Goal: Communication & Community: Answer question/provide support

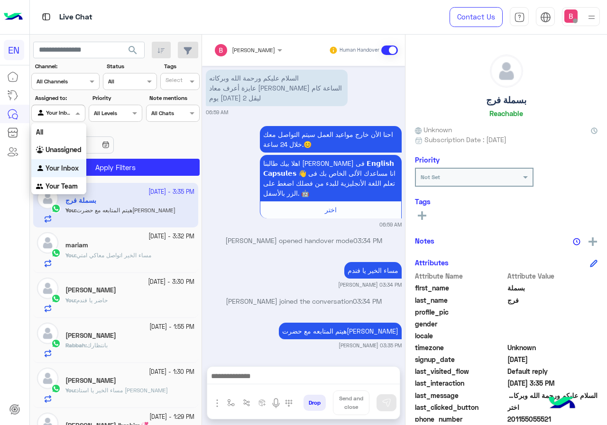
click at [72, 115] on div at bounding box center [58, 112] width 53 height 9
click at [67, 185] on b "Your Team" at bounding box center [62, 186] width 32 height 8
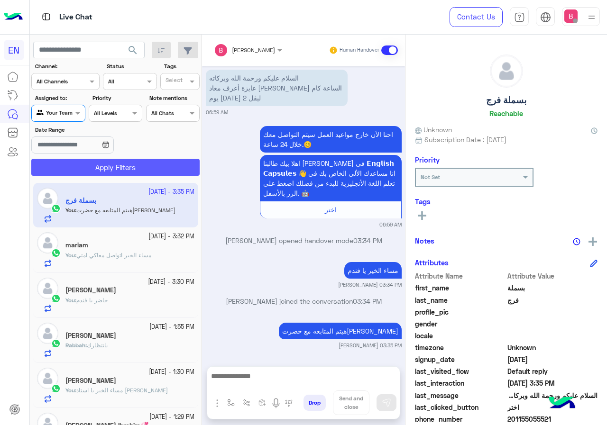
click at [89, 170] on button "Apply Filters" at bounding box center [115, 167] width 168 height 17
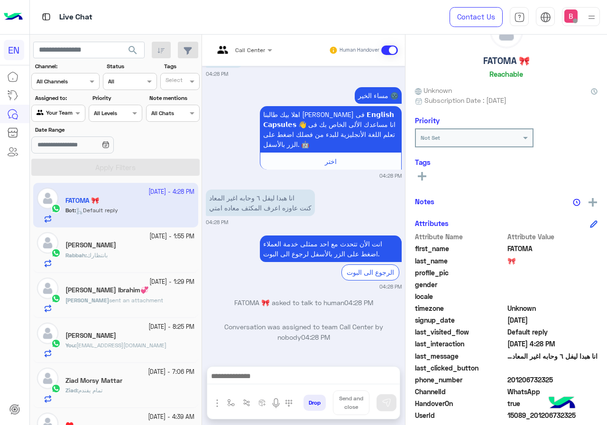
scroll to position [85, 0]
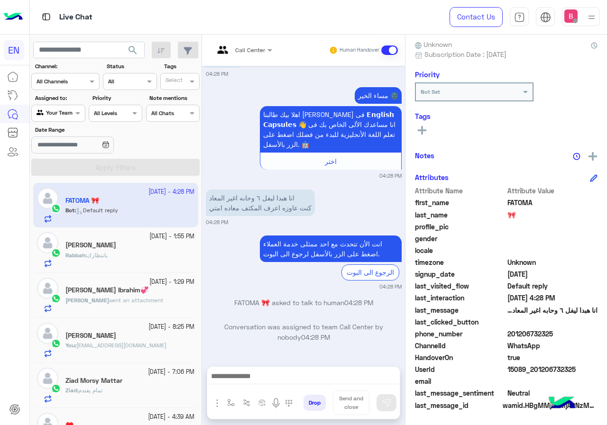
drag, startPoint x: 510, startPoint y: 334, endPoint x: 560, endPoint y: 337, distance: 49.9
click at [560, 337] on span "201206732325" at bounding box center [552, 334] width 91 height 10
copy span "01206732325"
click at [419, 128] on icon at bounding box center [422, 130] width 9 height 9
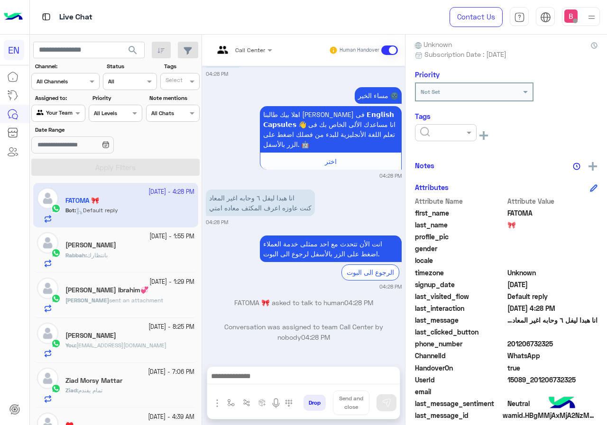
click at [447, 131] on input "text" at bounding box center [434, 132] width 29 height 9
click at [440, 156] on span "Solved" at bounding box center [429, 156] width 21 height 8
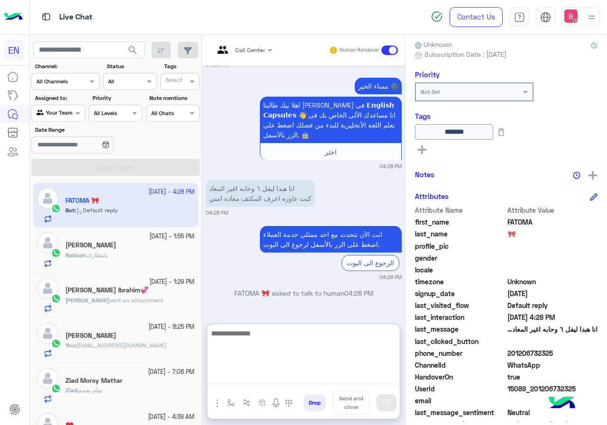
click at [270, 372] on textarea at bounding box center [303, 356] width 192 height 57
type textarea "**********"
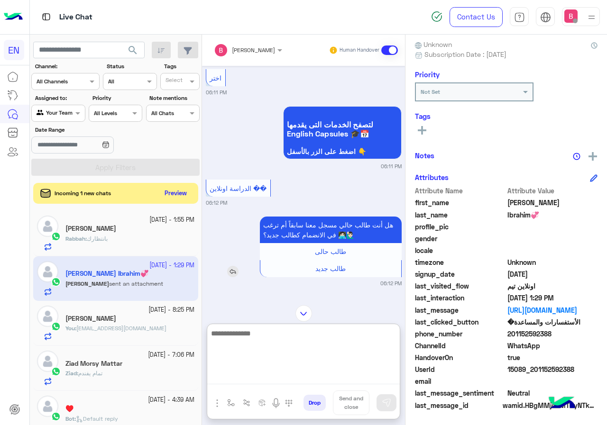
scroll to position [994, 0]
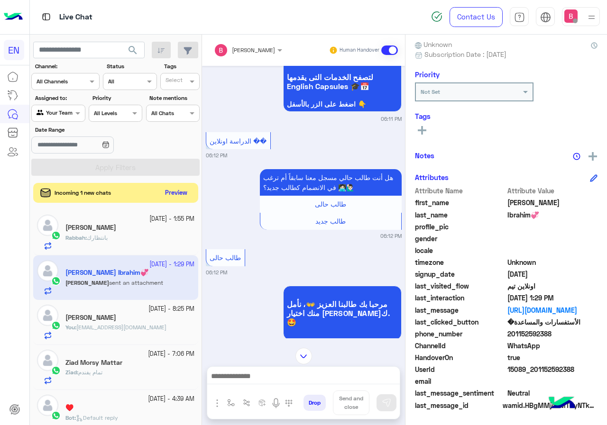
click at [176, 191] on button "Preview" at bounding box center [176, 193] width 29 height 13
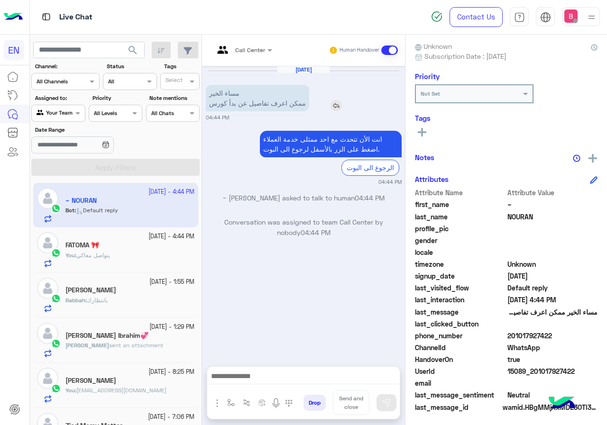
scroll to position [85, 0]
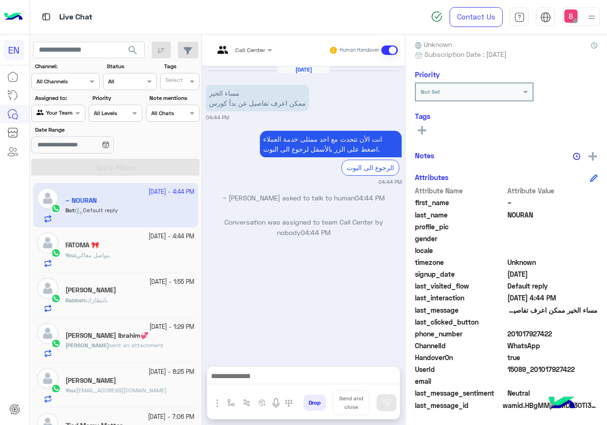
click at [244, 47] on input "text" at bounding box center [231, 49] width 35 height 9
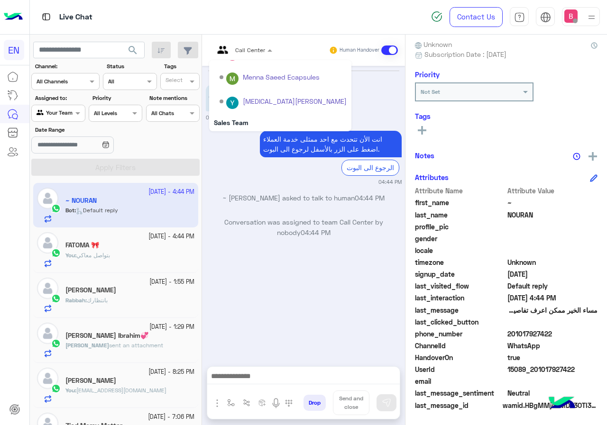
scroll to position [157, 0]
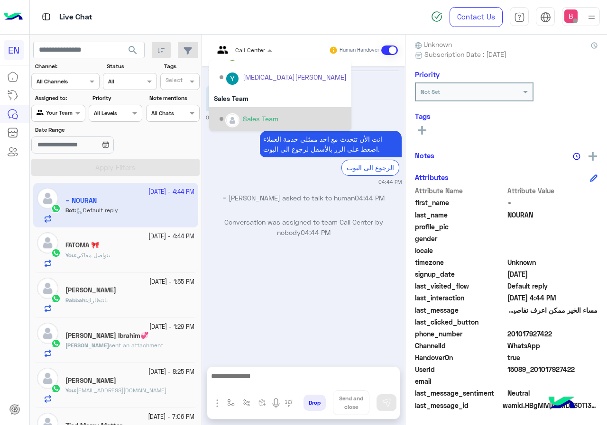
click at [243, 119] on div "Sales Team" at bounding box center [261, 119] width 36 height 10
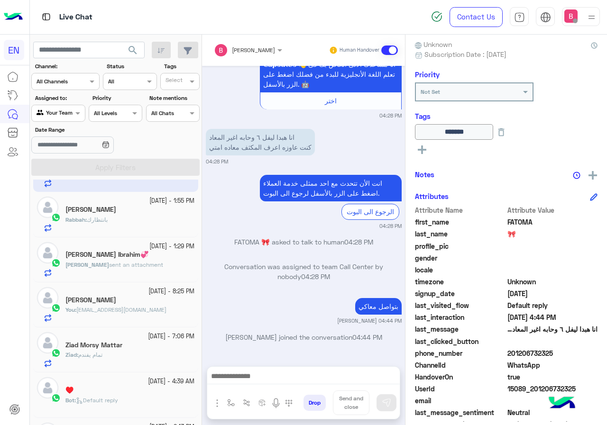
scroll to position [95, 0]
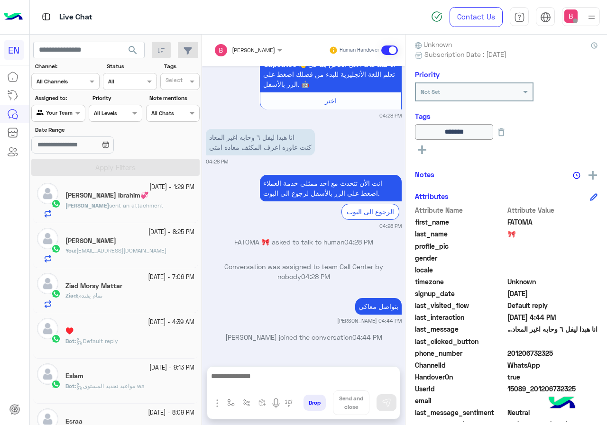
click at [148, 234] on small "[DATE] - 8:25 PM" at bounding box center [171, 232] width 46 height 9
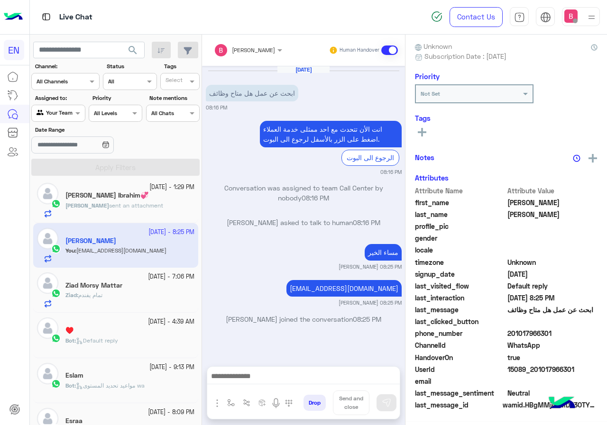
click at [128, 206] on span "sent an attachment" at bounding box center [136, 205] width 54 height 7
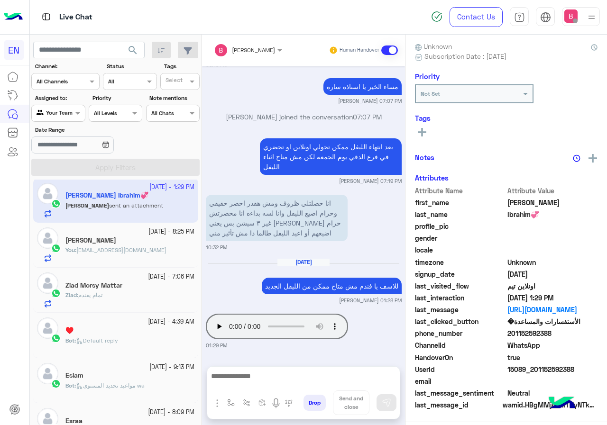
scroll to position [85, 0]
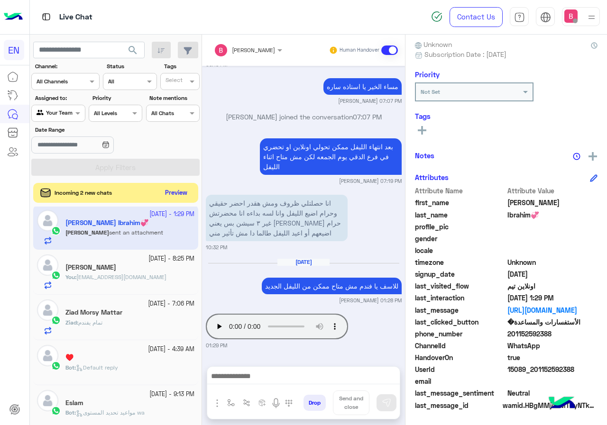
click at [176, 197] on button "Preview" at bounding box center [176, 193] width 29 height 13
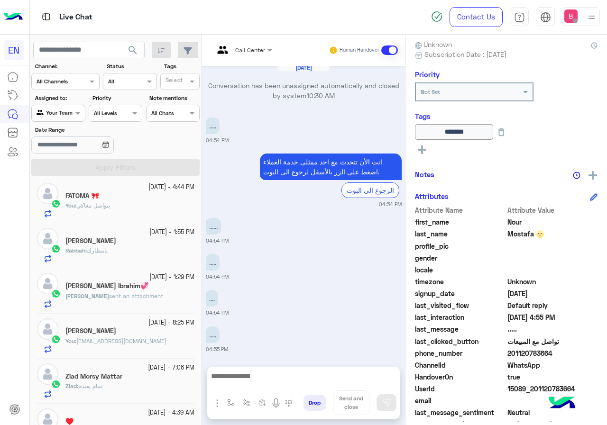
scroll to position [1467, 0]
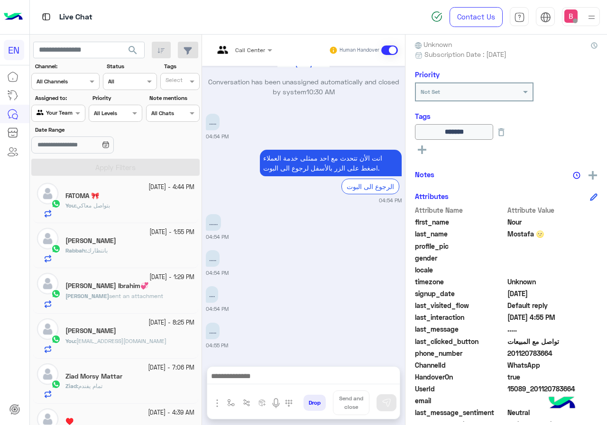
drag, startPoint x: 507, startPoint y: 354, endPoint x: 563, endPoint y: 353, distance: 56.4
click at [569, 353] on span "201120783664" at bounding box center [552, 353] width 91 height 10
click at [580, 360] on span "WhatsApp" at bounding box center [552, 365] width 91 height 10
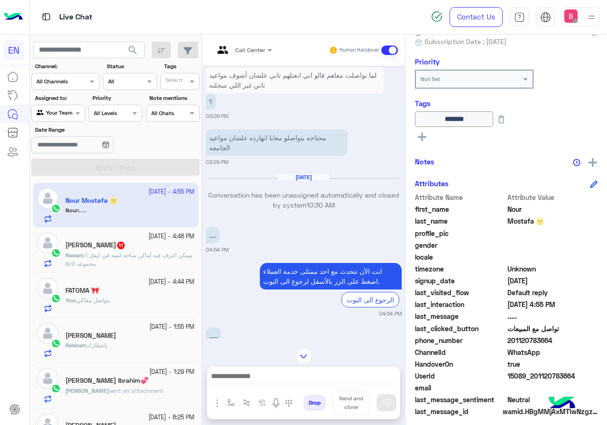
scroll to position [105, 0]
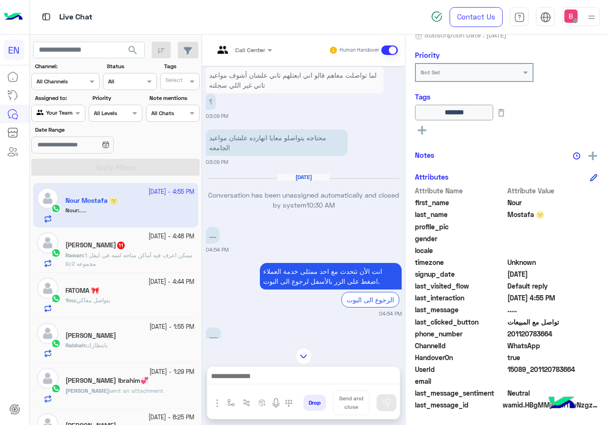
drag, startPoint x: 510, startPoint y: 335, endPoint x: 568, endPoint y: 336, distance: 58.3
click at [568, 336] on span "201120783664" at bounding box center [552, 334] width 91 height 10
copy span "01120783664"
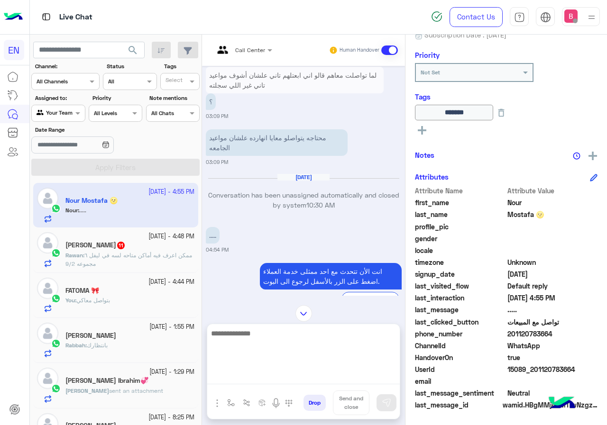
click at [274, 378] on textarea at bounding box center [303, 356] width 192 height 57
type textarea "**********"
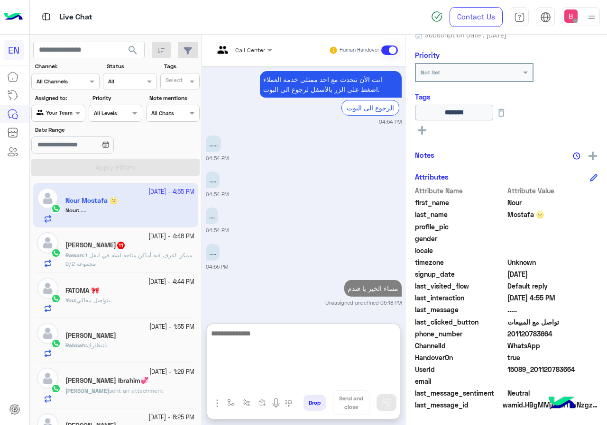
scroll to position [1546, 0]
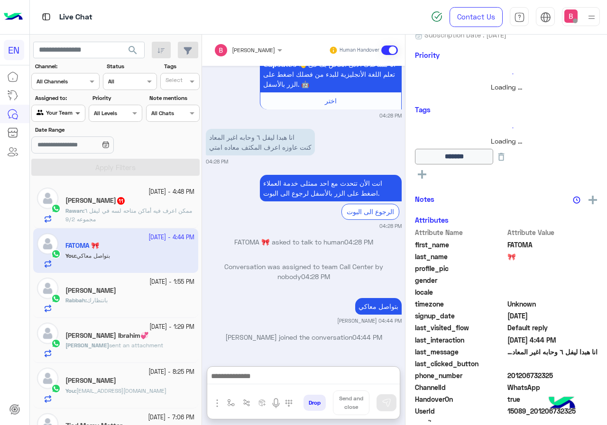
click at [73, 116] on span at bounding box center [79, 113] width 12 height 10
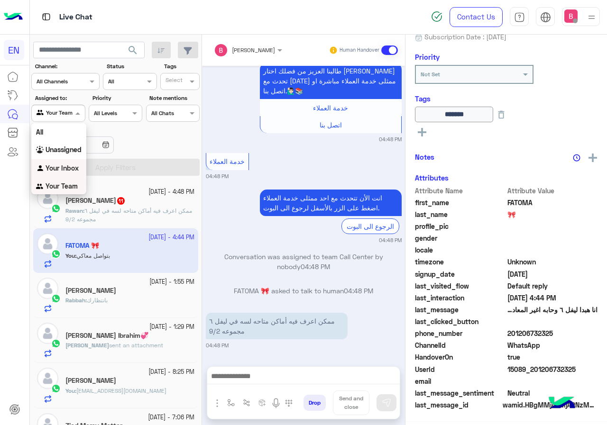
scroll to position [1823, 0]
click at [72, 170] on b "Your Inbox" at bounding box center [62, 168] width 33 height 8
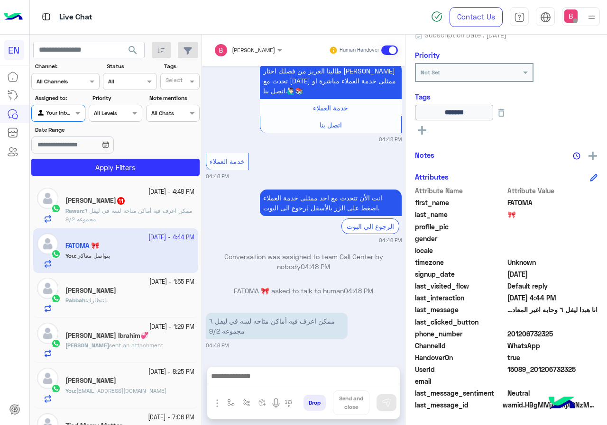
click at [99, 155] on app-date-range-input at bounding box center [86, 146] width 111 height 19
click at [155, 168] on button "Apply Filters" at bounding box center [115, 167] width 168 height 17
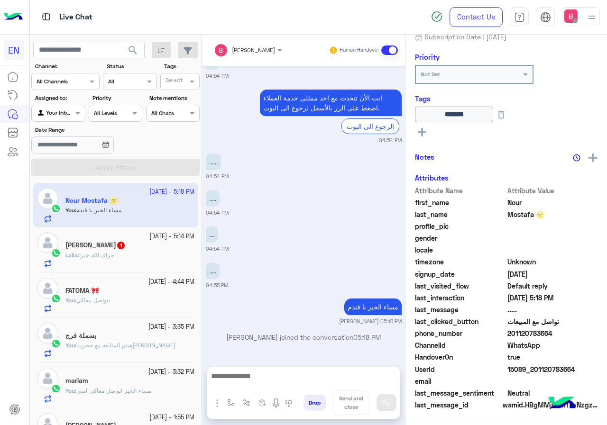
scroll to position [105, 0]
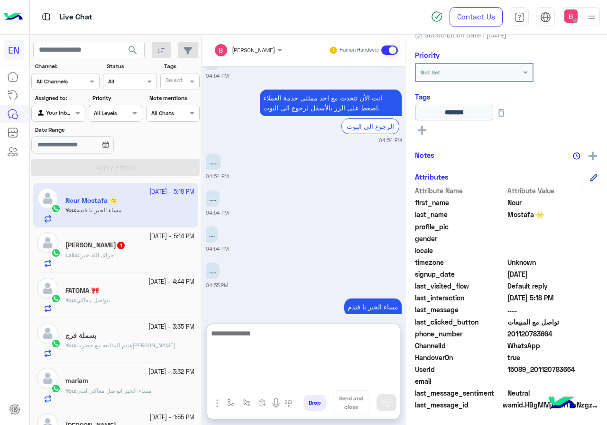
click at [308, 373] on textarea at bounding box center [303, 356] width 192 height 57
type textarea "**********"
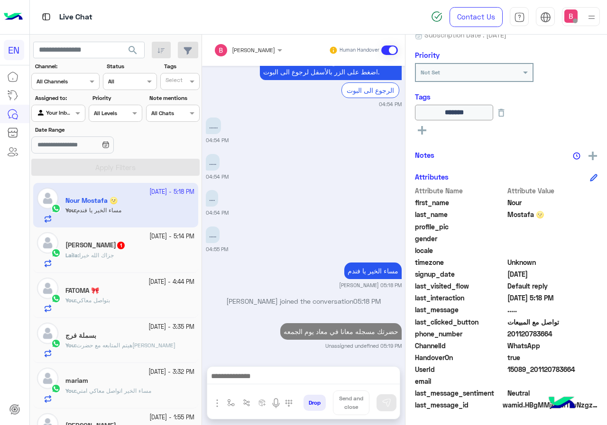
click at [152, 246] on div "Laila Elameen 1" at bounding box center [129, 246] width 129 height 10
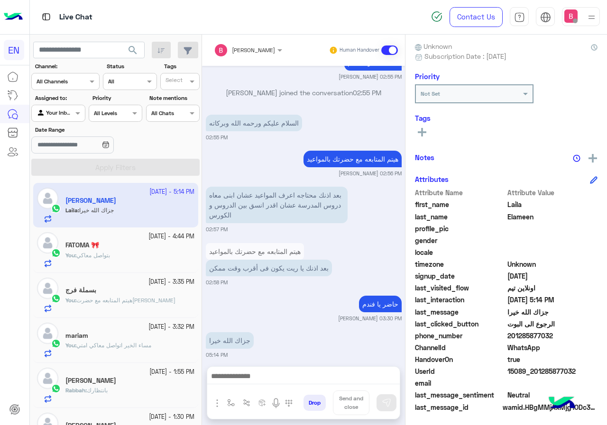
scroll to position [85, 0]
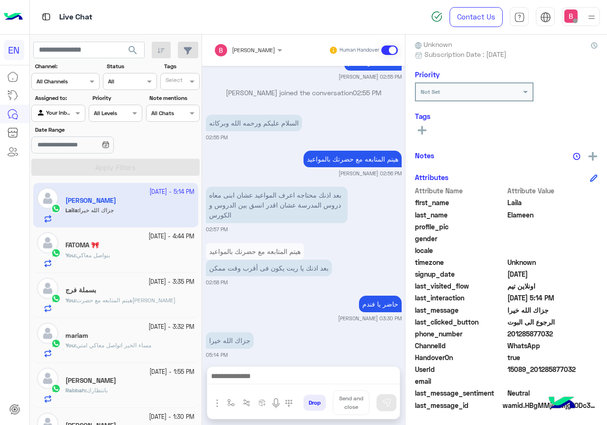
drag, startPoint x: 219, startPoint y: 333, endPoint x: 254, endPoint y: 359, distance: 44.1
click at [254, 359] on div "Bassant Ayman Human Handover [DATE] طالب حالى 02:52 PM مرحبا بك طالبنا العزيز 👐…" at bounding box center [303, 232] width 203 height 394
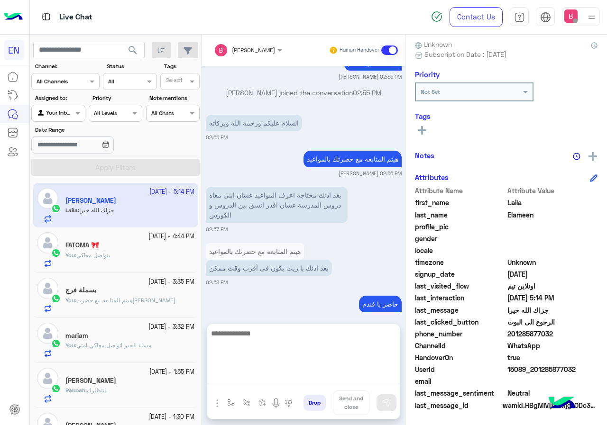
click at [249, 378] on textarea at bounding box center [303, 356] width 192 height 57
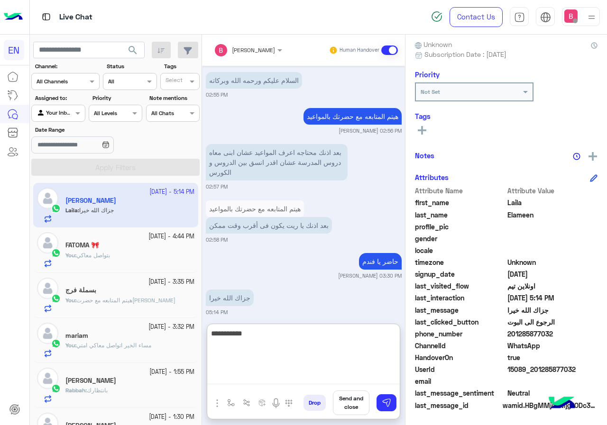
click at [396, 333] on textarea "**********" at bounding box center [303, 356] width 192 height 57
drag, startPoint x: 389, startPoint y: 330, endPoint x: 399, endPoint y: 330, distance: 10.0
click at [399, 330] on textarea "**********" at bounding box center [303, 356] width 192 height 57
click at [357, 335] on textarea "**********" at bounding box center [303, 356] width 192 height 57
type textarea "**********"
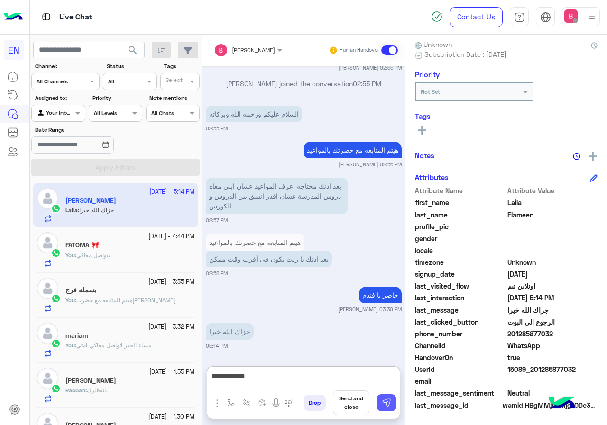
click at [383, 405] on img at bounding box center [386, 402] width 9 height 9
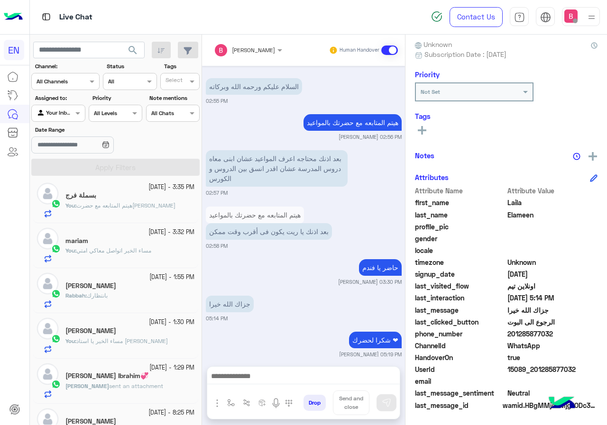
scroll to position [0, 0]
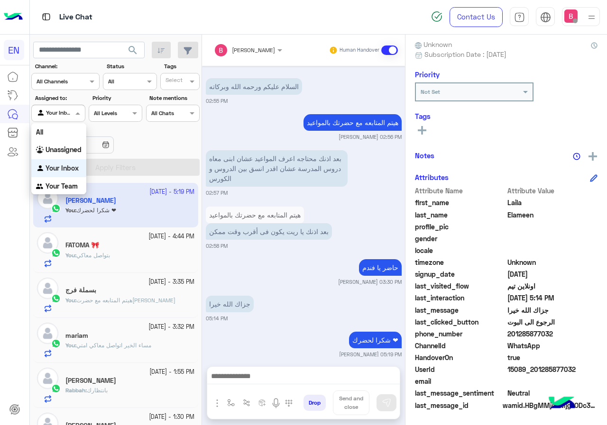
click at [64, 119] on div "Agent Filter Your Inbox" at bounding box center [58, 113] width 54 height 17
click at [68, 190] on b "Your Team" at bounding box center [62, 186] width 32 height 8
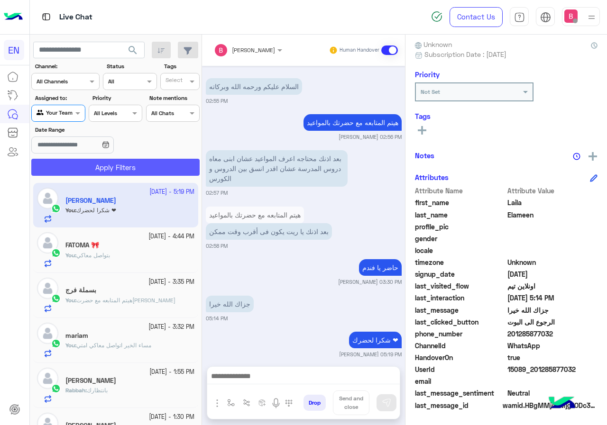
click at [87, 164] on button "Apply Filters" at bounding box center [115, 167] width 168 height 17
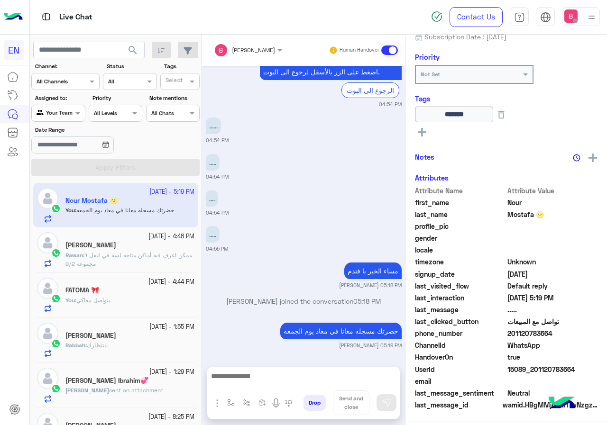
scroll to position [105, 0]
click at [140, 244] on div "[PERSON_NAME]" at bounding box center [129, 246] width 129 height 10
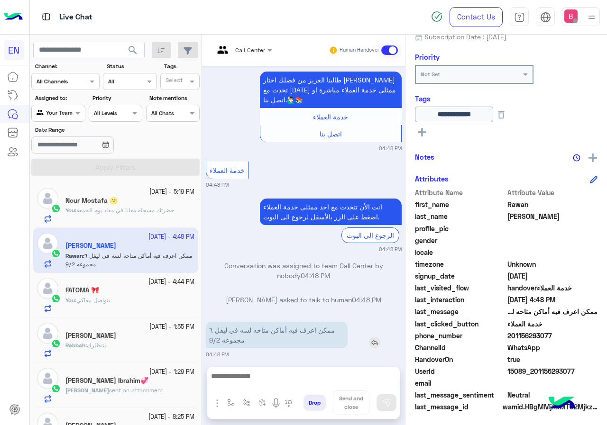
scroll to position [105, 0]
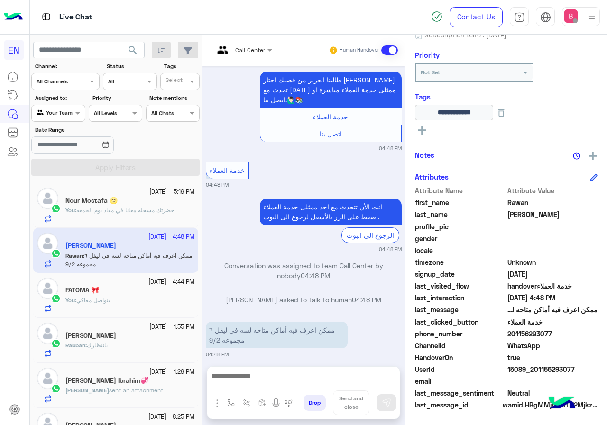
drag, startPoint x: 511, startPoint y: 333, endPoint x: 564, endPoint y: 336, distance: 53.6
click at [564, 336] on span "201156293077" at bounding box center [552, 334] width 91 height 10
copy span "01156293077"
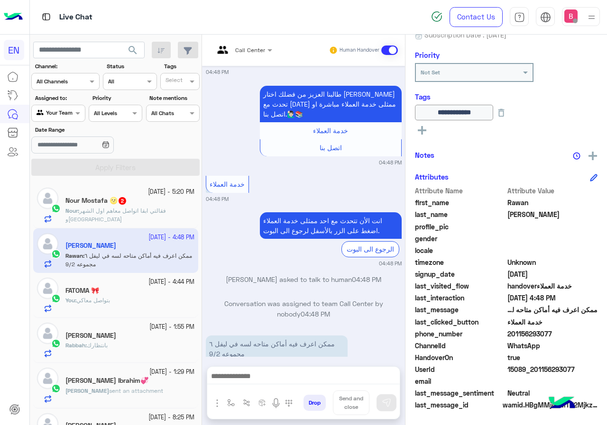
scroll to position [1722, 0]
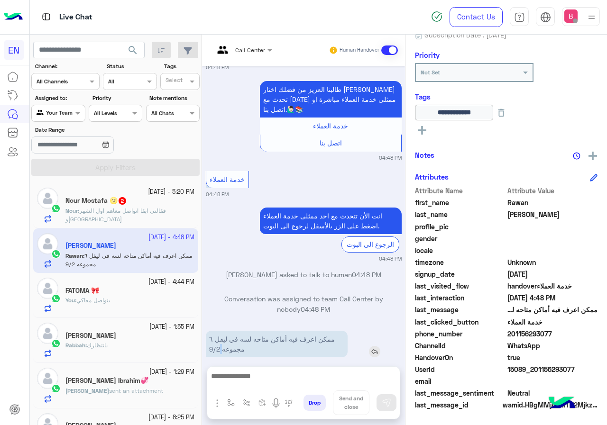
drag, startPoint x: 208, startPoint y: 337, endPoint x: 222, endPoint y: 335, distance: 13.9
click at [222, 335] on p "ممكن اعرف فيه أماكن متاحه لسه في ليفل ٦ مجموعه 9/2" at bounding box center [277, 344] width 142 height 27
click at [210, 335] on p "ممكن اعرف فيه أماكن متاحه لسه في ليفل ٦ مجموعه 9/2" at bounding box center [277, 344] width 142 height 27
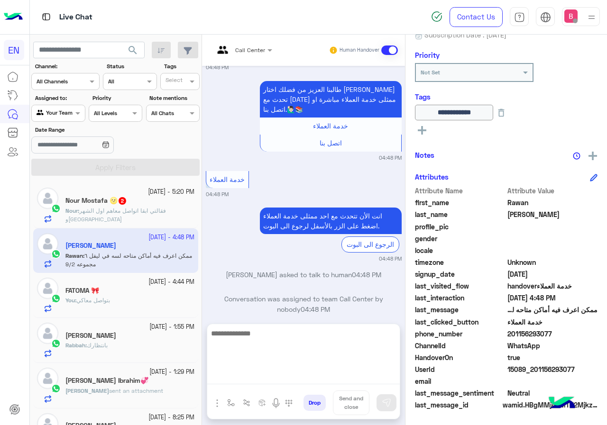
click at [311, 378] on textarea at bounding box center [303, 356] width 192 height 57
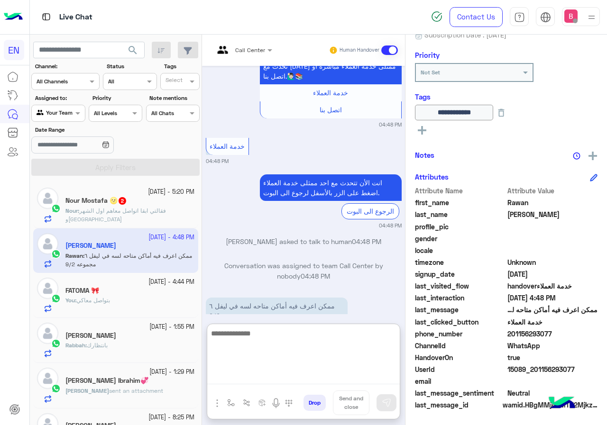
scroll to position [1764, 0]
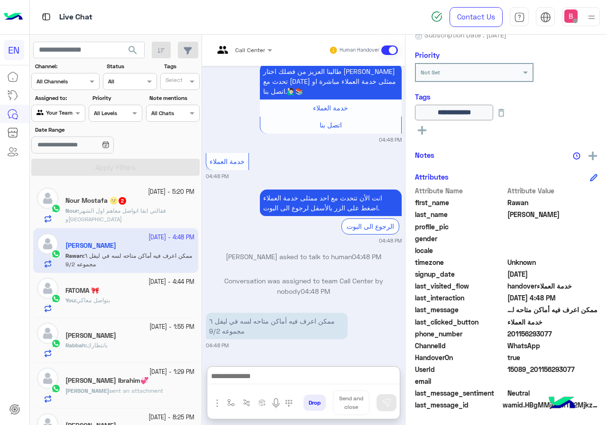
click at [166, 207] on span "فقالتي ابقا اتواصل معاهم اول الشهر و[GEOGRAPHIC_DATA]" at bounding box center [115, 215] width 100 height 16
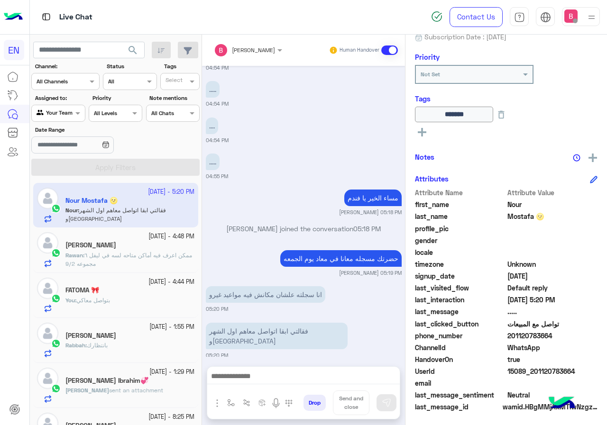
scroll to position [105, 0]
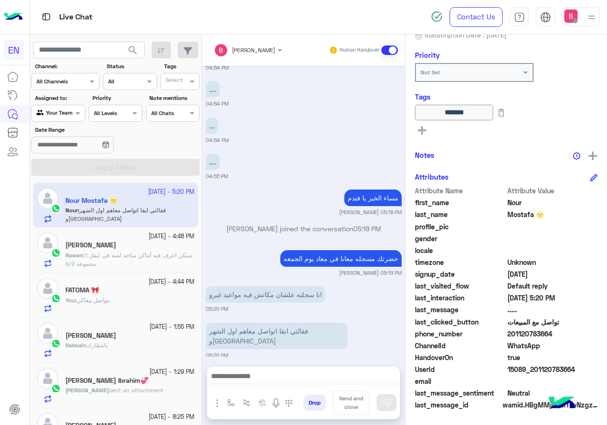
click at [305, 385] on div at bounding box center [303, 379] width 192 height 24
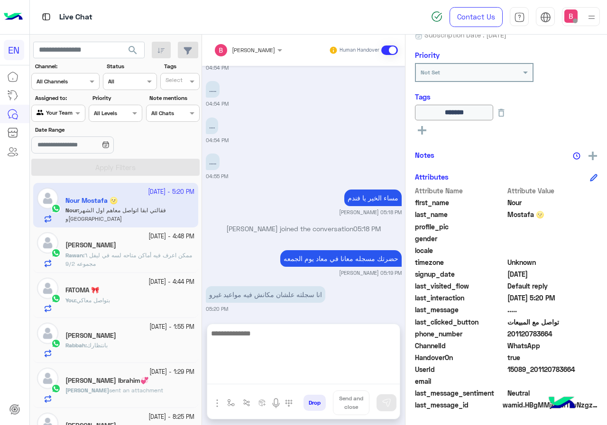
click at [307, 378] on textarea at bounding box center [303, 356] width 192 height 57
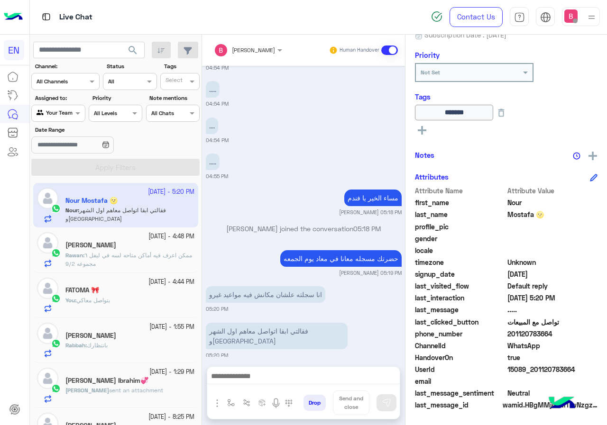
drag, startPoint x: 509, startPoint y: 336, endPoint x: 575, endPoint y: 340, distance: 66.5
click at [575, 340] on div "phone_number [PHONE_NUMBER]" at bounding box center [506, 335] width 182 height 12
copy span "01120783664"
click at [142, 253] on span "ممكن اعرف فيه أماكن متاحه لسه في ليفل ٦ مجموعه 9/2" at bounding box center [128, 260] width 127 height 16
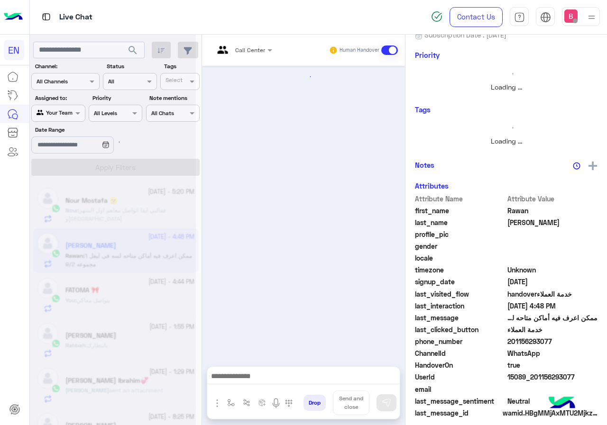
scroll to position [103, 0]
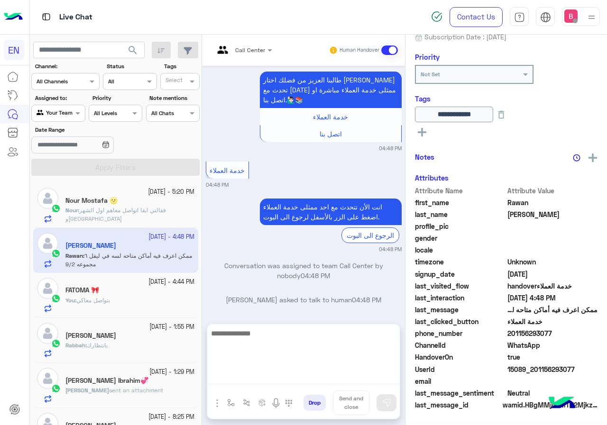
click at [286, 376] on textarea at bounding box center [303, 356] width 192 height 57
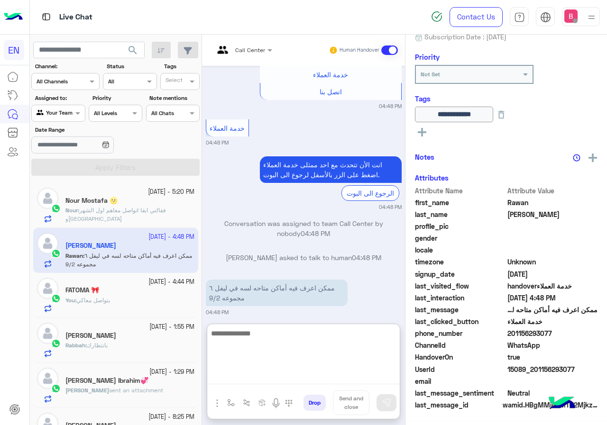
scroll to position [105, 0]
click at [308, 352] on textarea at bounding box center [303, 356] width 192 height 57
type textarea "**********"
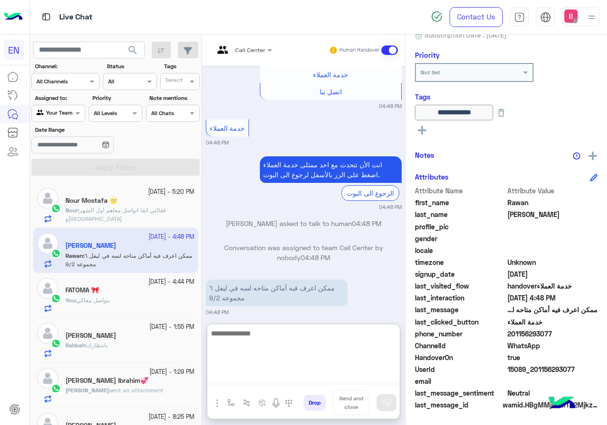
scroll to position [868, 0]
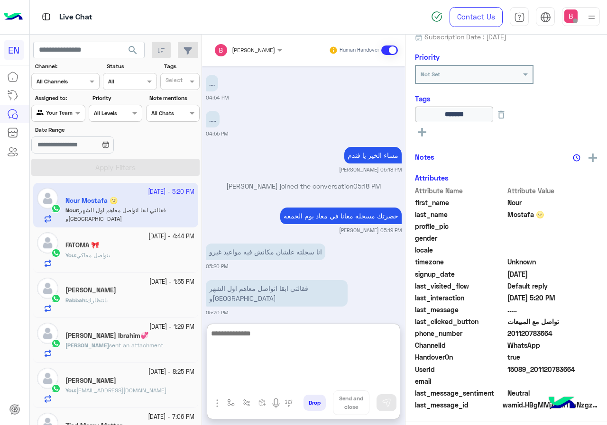
scroll to position [105, 0]
click at [252, 349] on textarea at bounding box center [303, 356] width 192 height 57
type textarea "**********"
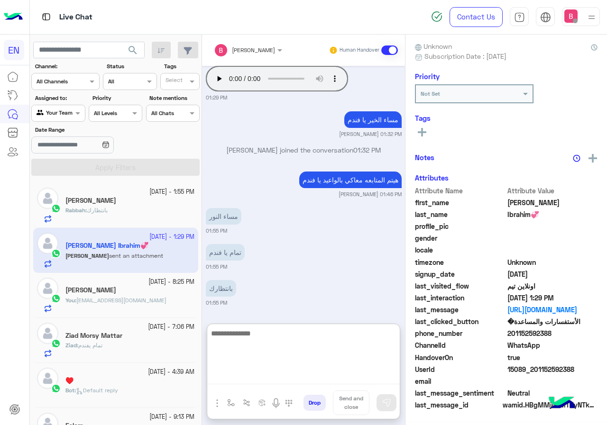
scroll to position [85, 0]
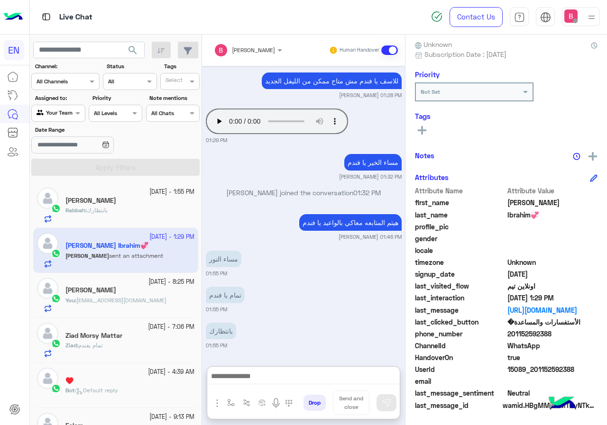
click at [151, 200] on div "[PERSON_NAME]" at bounding box center [129, 202] width 129 height 10
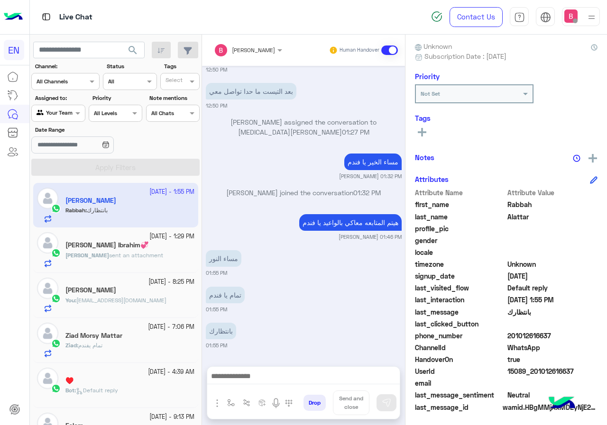
scroll to position [85, 0]
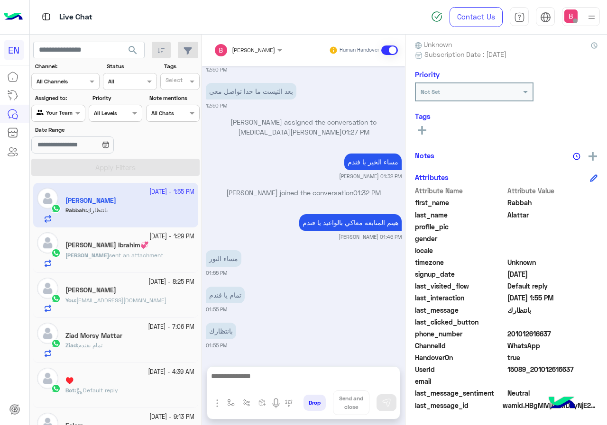
click at [174, 250] on div "[PERSON_NAME] Ibrahim💞" at bounding box center [129, 246] width 129 height 10
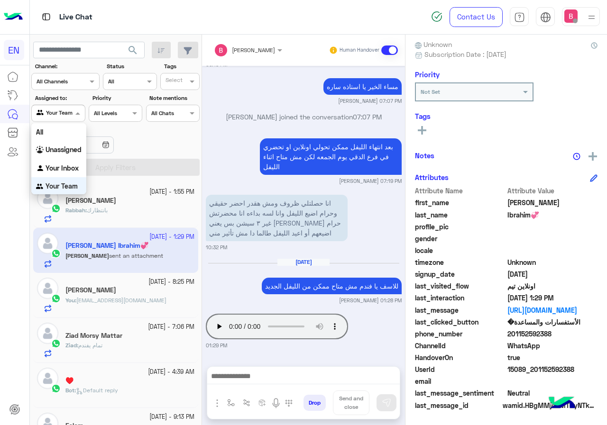
click at [72, 113] on div at bounding box center [58, 112] width 53 height 9
click at [76, 170] on b "Your Inbox" at bounding box center [62, 168] width 33 height 8
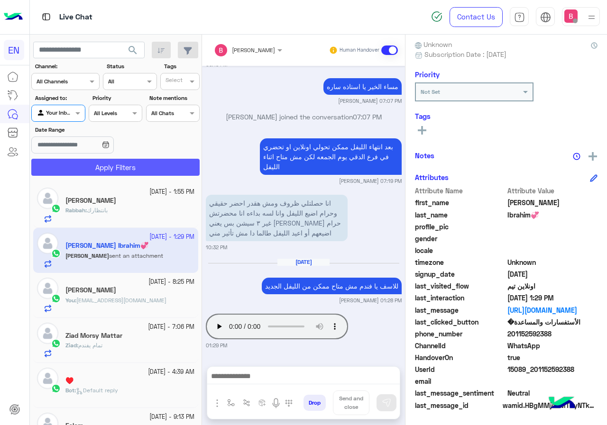
click at [92, 165] on button "Apply Filters" at bounding box center [115, 167] width 168 height 17
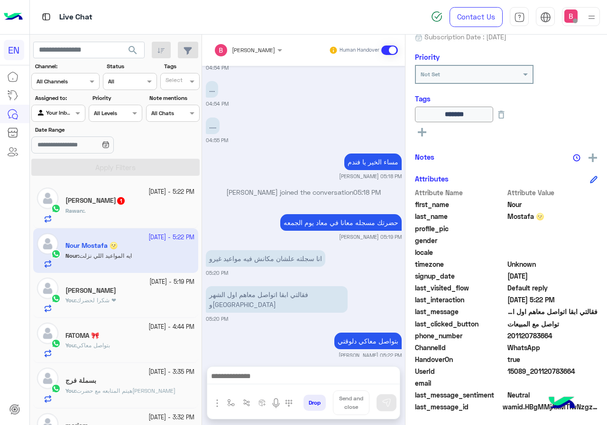
scroll to position [105, 0]
